Goal: Transaction & Acquisition: Purchase product/service

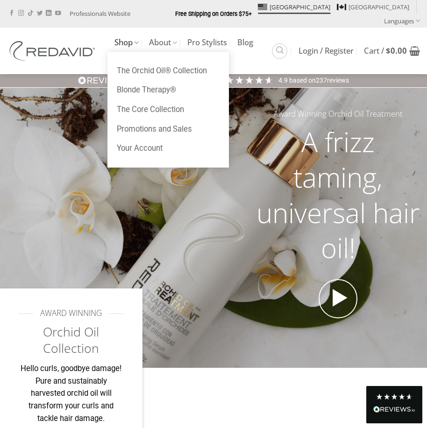
click at [124, 34] on link "Shop" at bounding box center [126, 43] width 24 height 18
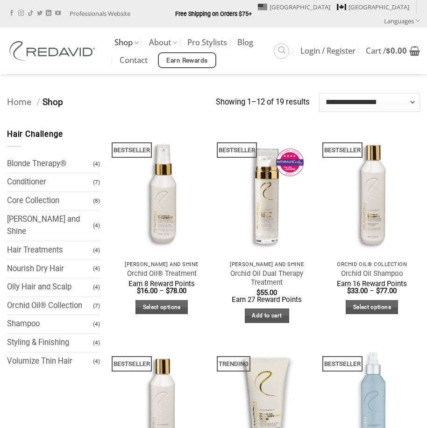
click at [124, 34] on link "Shop" at bounding box center [126, 43] width 24 height 18
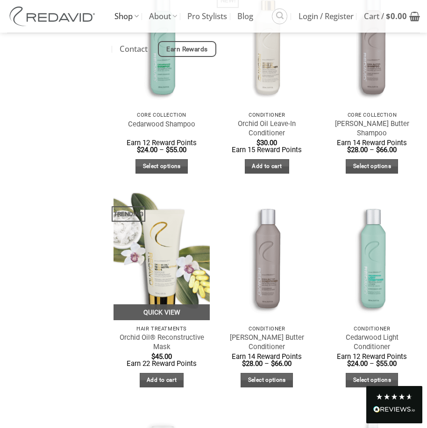
scroll to position [607, 0]
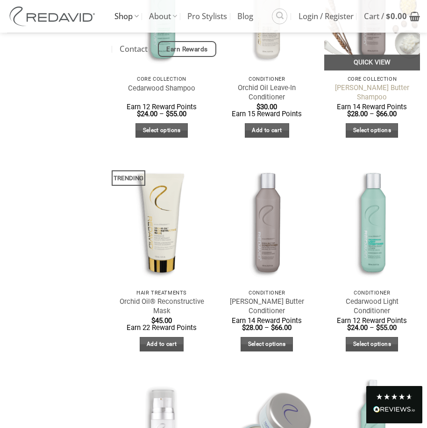
click at [362, 85] on link "[PERSON_NAME] Butter Shampoo" at bounding box center [372, 93] width 87 height 18
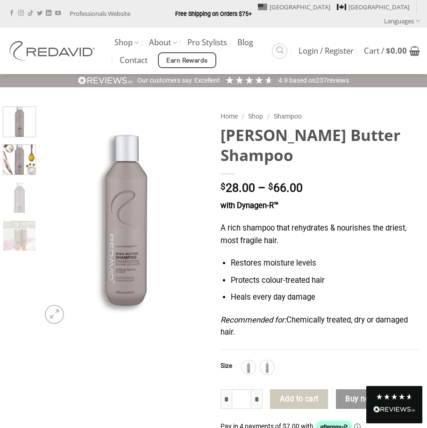
click at [14, 146] on img at bounding box center [19, 158] width 32 height 32
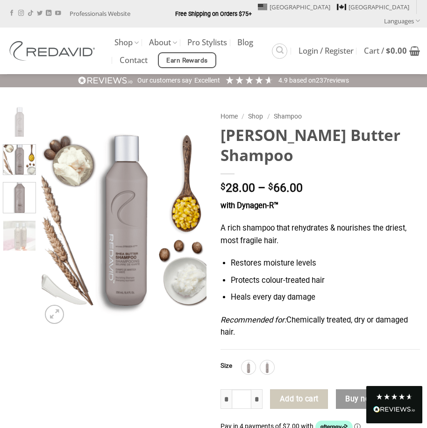
click at [21, 185] on img at bounding box center [19, 196] width 32 height 32
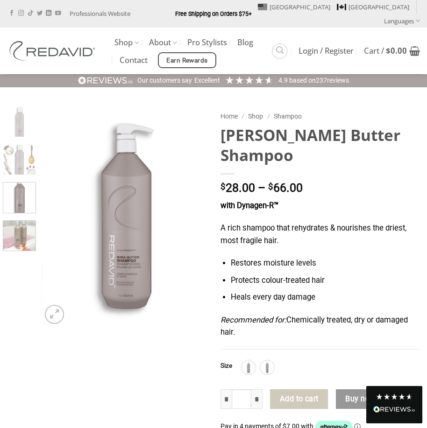
click at [23, 219] on img at bounding box center [19, 235] width 32 height 32
